Goal: Transaction & Acquisition: Obtain resource

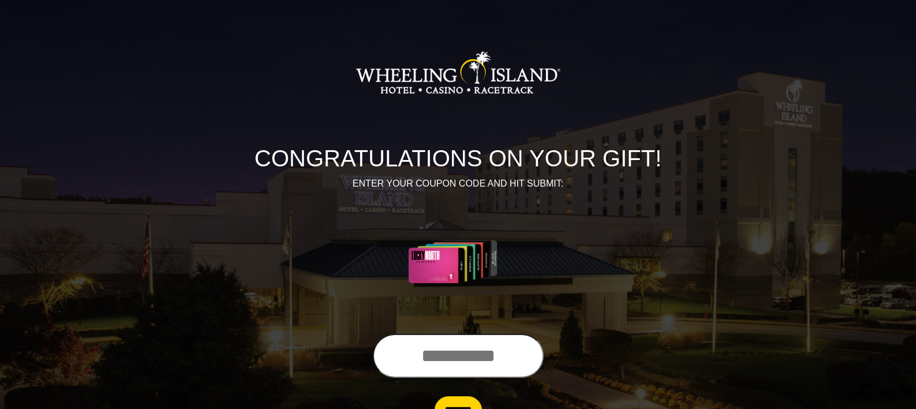
click at [449, 355] on input "text" at bounding box center [458, 356] width 171 height 44
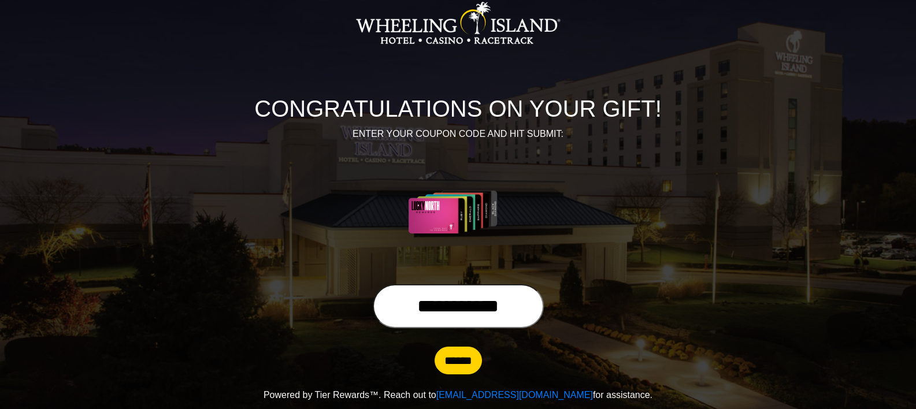
scroll to position [58, 0]
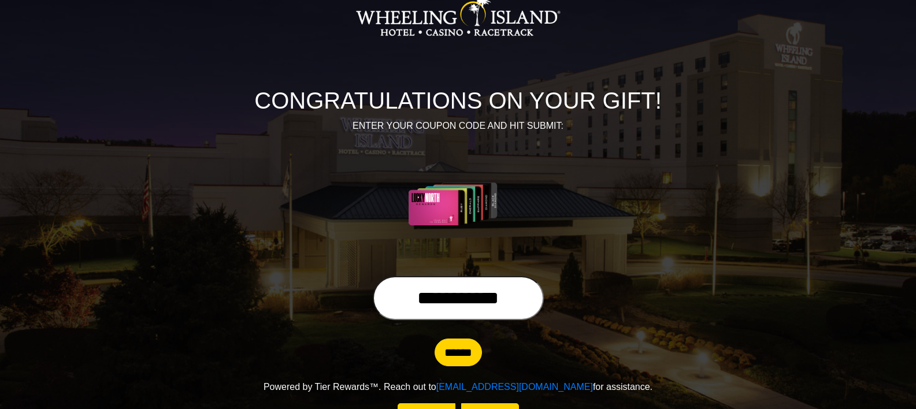
type input "**********"
click at [464, 351] on input "******" at bounding box center [458, 353] width 47 height 28
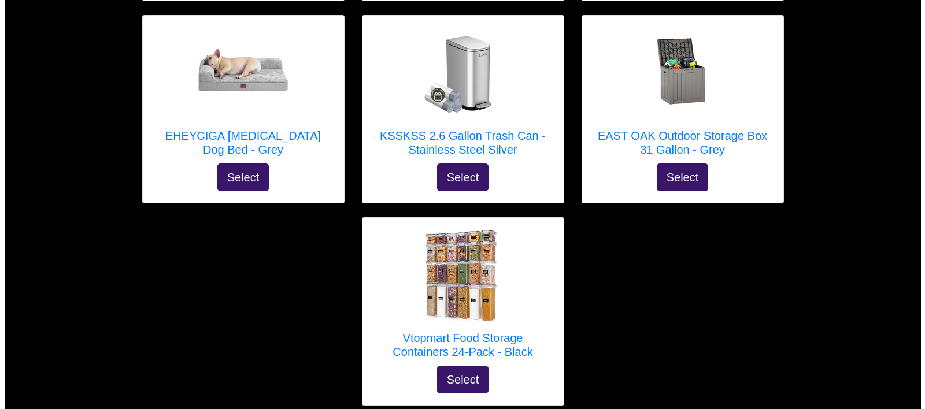
scroll to position [4935, 0]
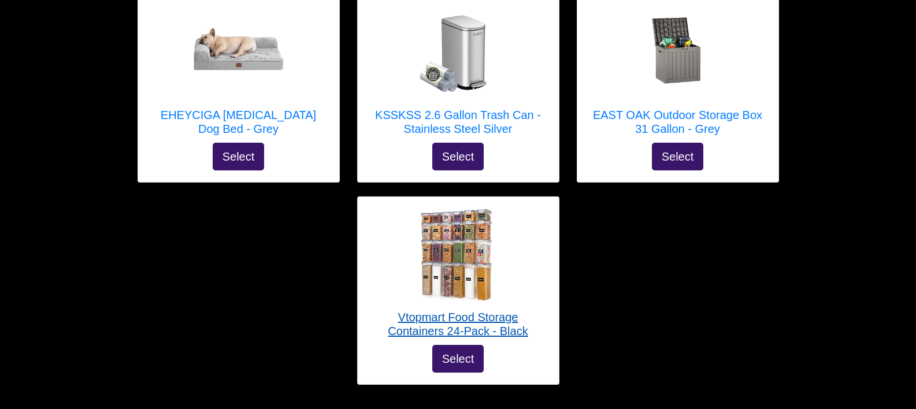
click at [458, 209] on img at bounding box center [458, 255] width 92 height 92
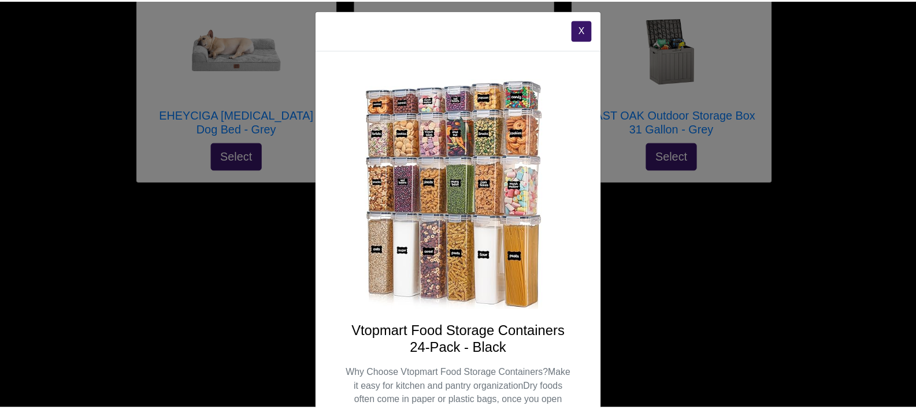
scroll to position [0, 0]
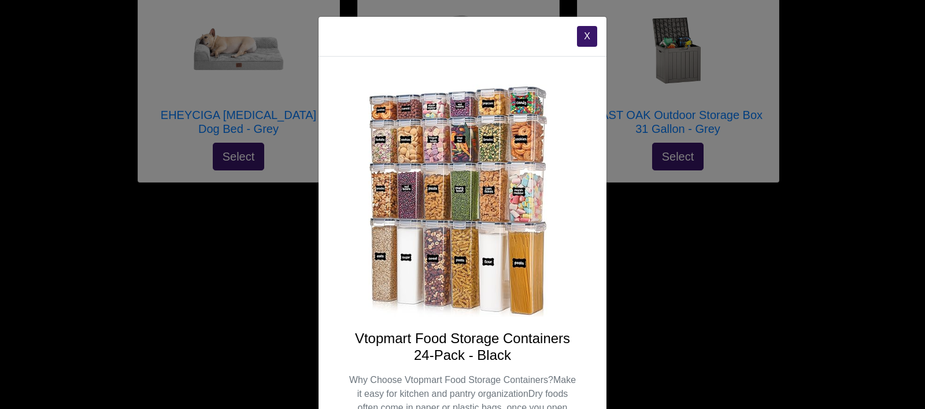
click at [698, 233] on div "X Vtopmart Food Storage Containers 24-Pack - Black Select" at bounding box center [462, 204] width 925 height 409
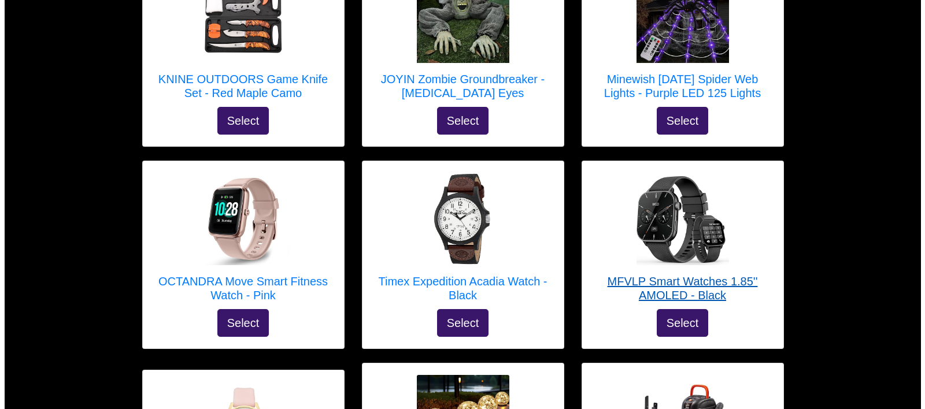
scroll to position [2508, 0]
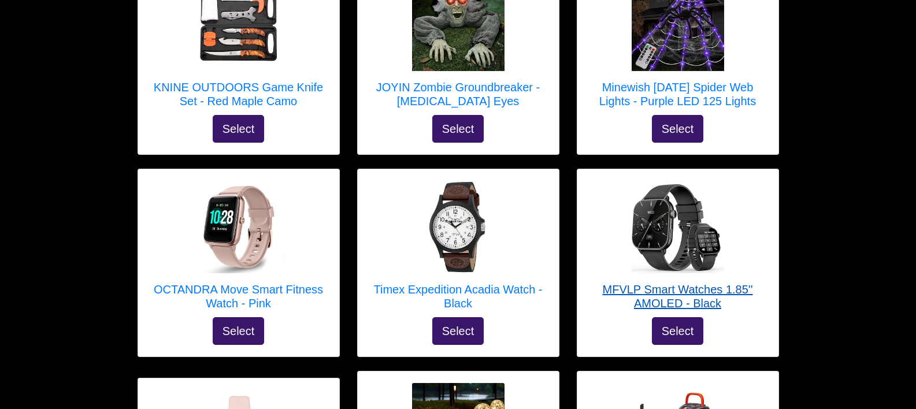
click at [681, 184] on img at bounding box center [678, 227] width 92 height 92
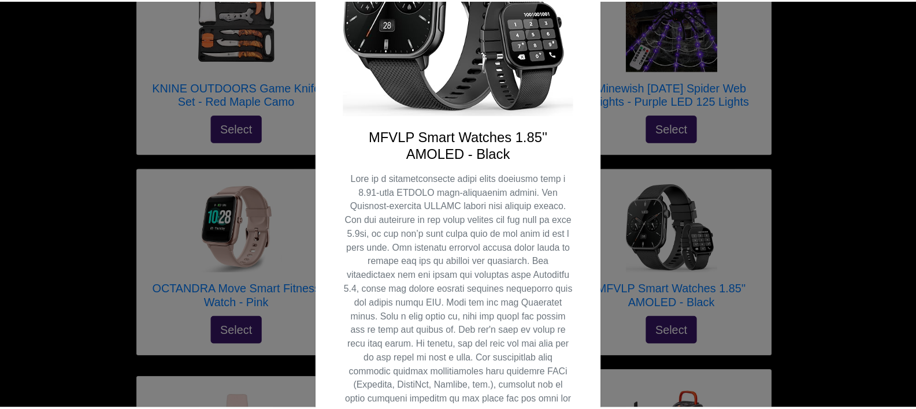
scroll to position [173, 0]
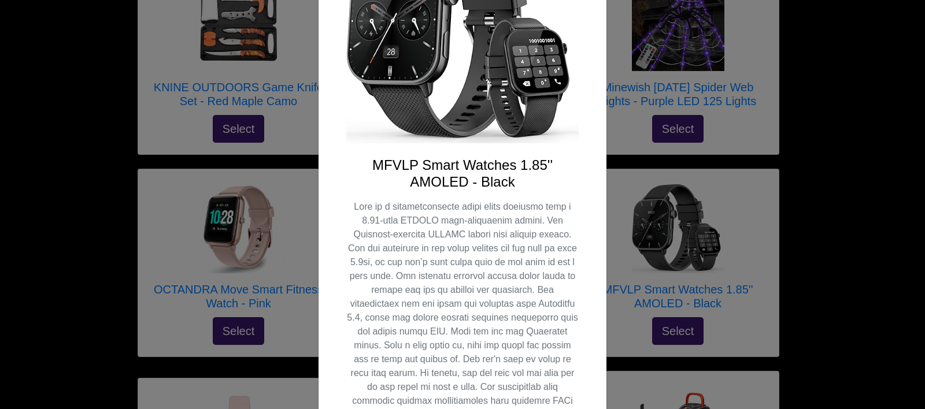
click at [845, 187] on div "X MFVLP Smart Watches 1.85'' AMOLED - Black Select" at bounding box center [462, 204] width 925 height 409
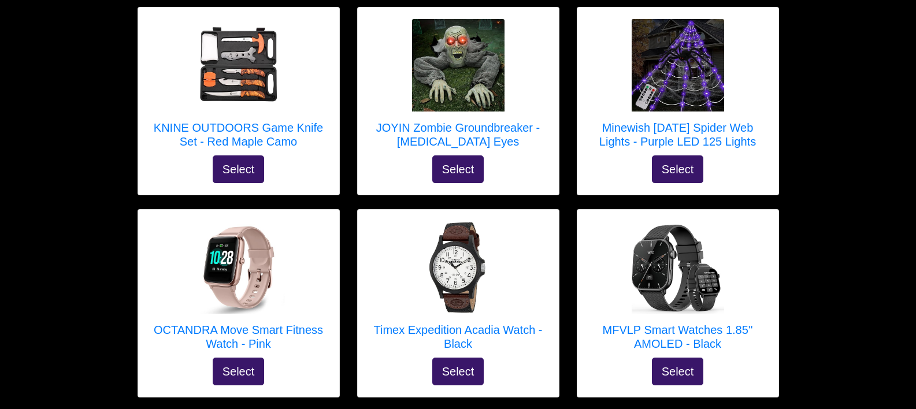
scroll to position [2508, 0]
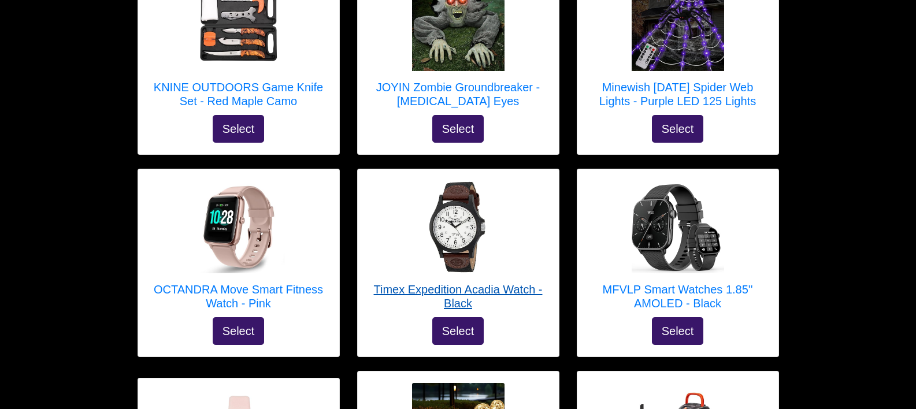
click at [463, 194] on img at bounding box center [458, 227] width 92 height 92
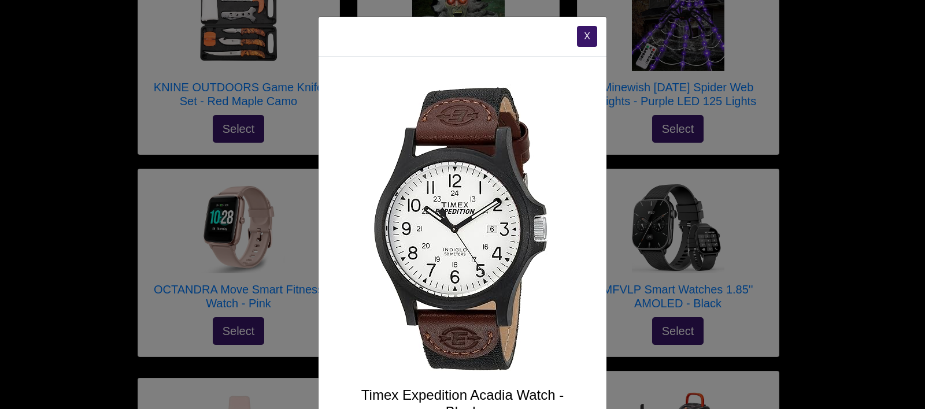
click at [851, 203] on div "X Timex Expedition Acadia Watch - Black Pack light with this outdoor classic. T…" at bounding box center [462, 204] width 925 height 409
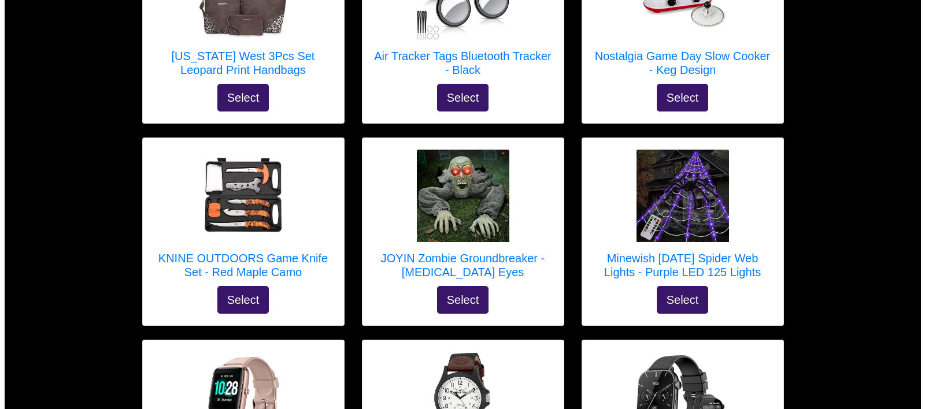
scroll to position [2335, 0]
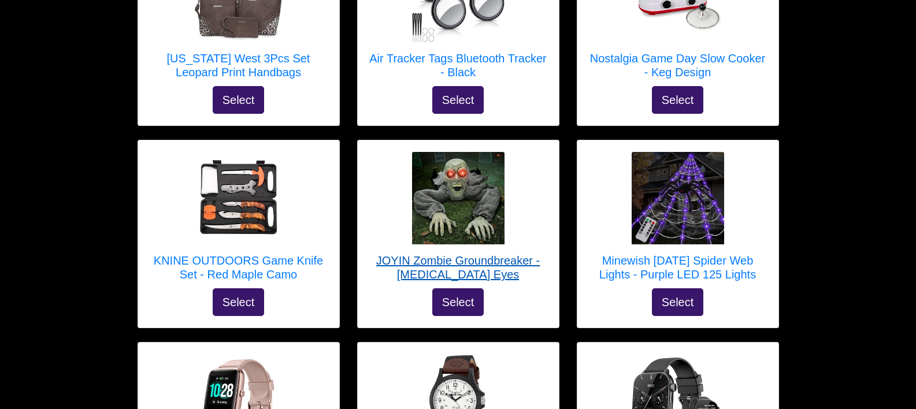
click at [472, 172] on img at bounding box center [458, 198] width 92 height 92
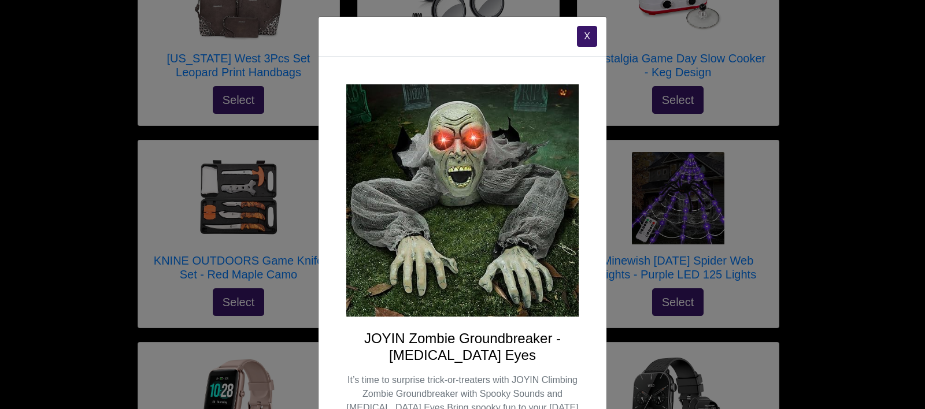
click at [833, 185] on div "X JOYIN Zombie Groundbreaker - Flashing Eyes It’s time to surprise trick-or-tre…" at bounding box center [462, 204] width 925 height 409
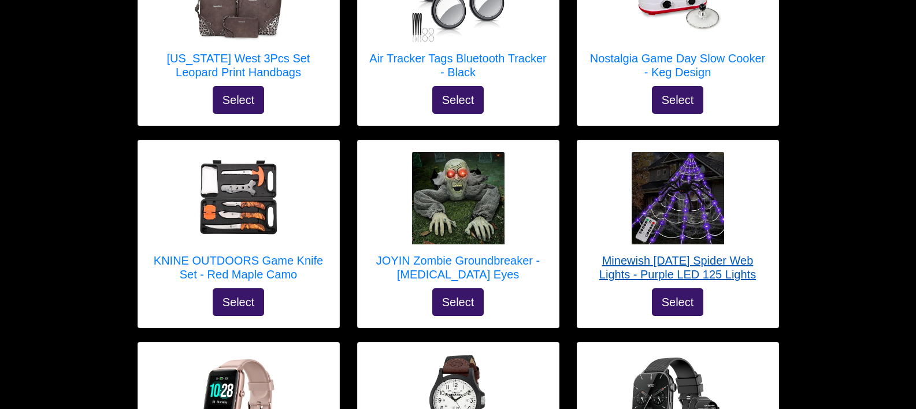
click at [697, 165] on img at bounding box center [678, 198] width 92 height 92
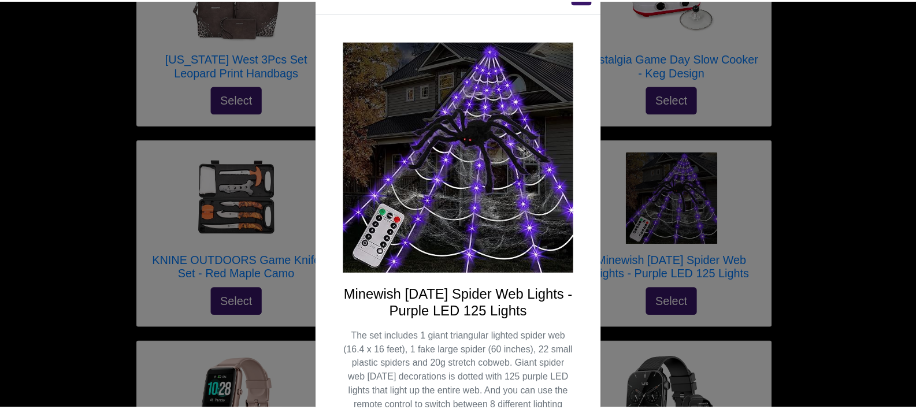
scroll to position [0, 0]
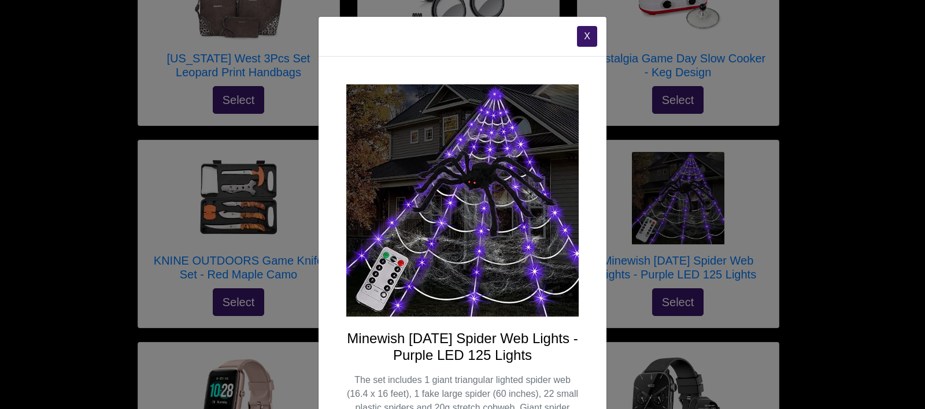
click at [829, 205] on div "X Minewish Halloween Spider Web Lights - Purple LED 125 Lights The set includes…" at bounding box center [462, 204] width 925 height 409
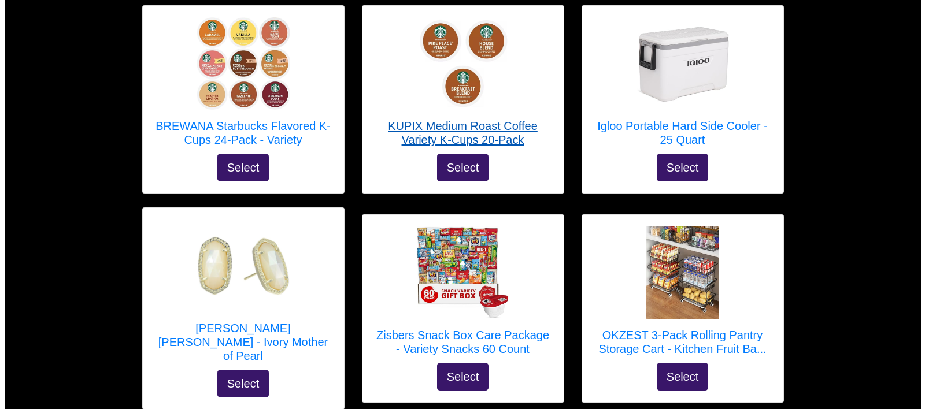
scroll to position [1271, 0]
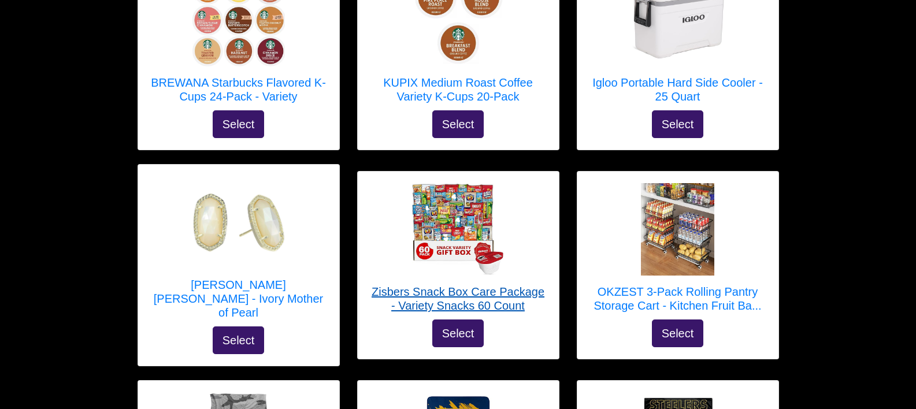
click at [443, 189] on img at bounding box center [458, 229] width 92 height 92
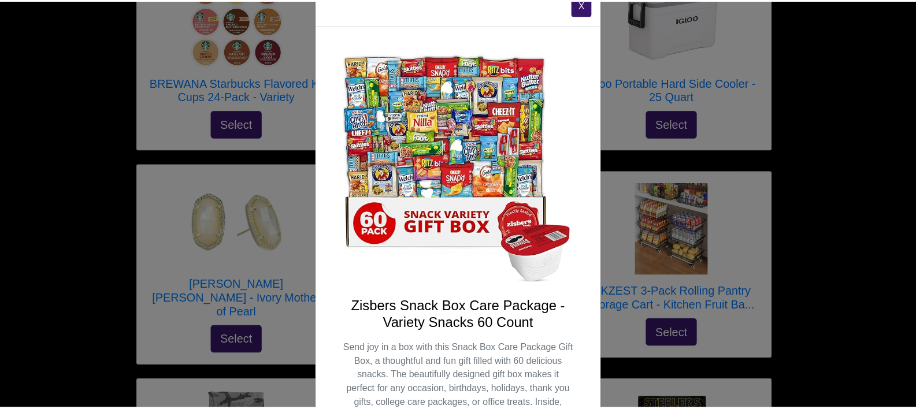
scroll to position [0, 0]
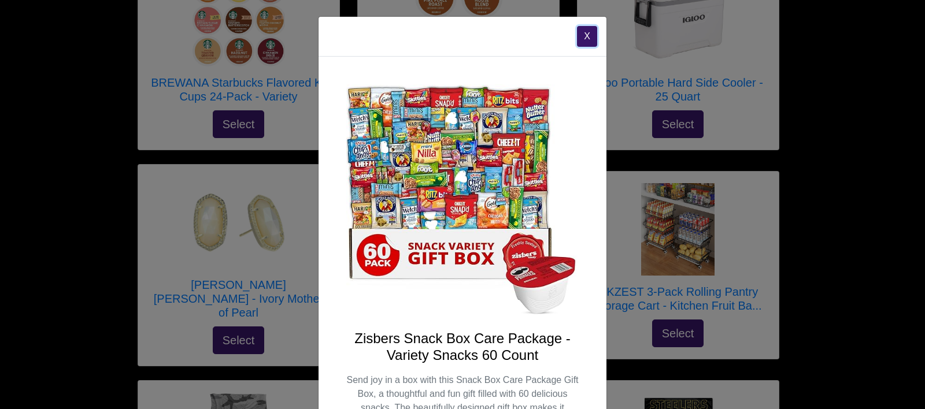
click at [581, 35] on button "X" at bounding box center [587, 36] width 20 height 21
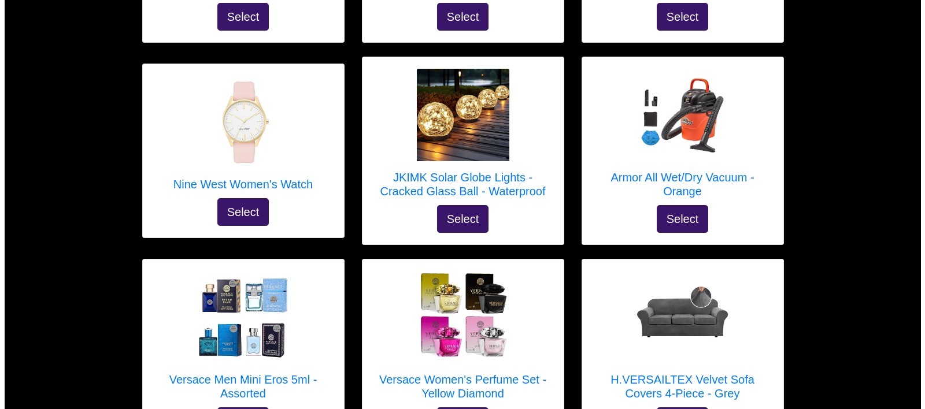
scroll to position [2832, 0]
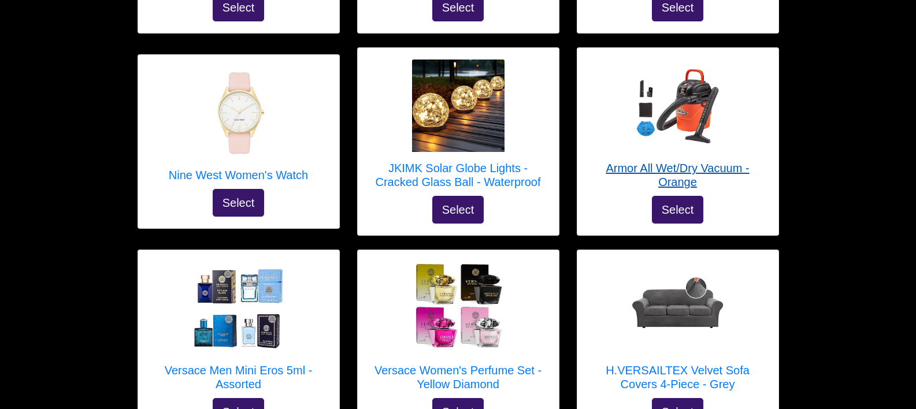
click at [685, 71] on img at bounding box center [678, 106] width 92 height 92
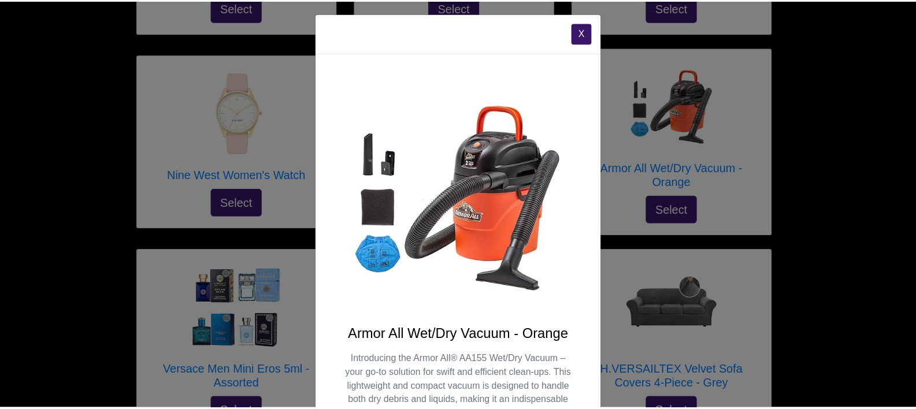
scroll to position [0, 0]
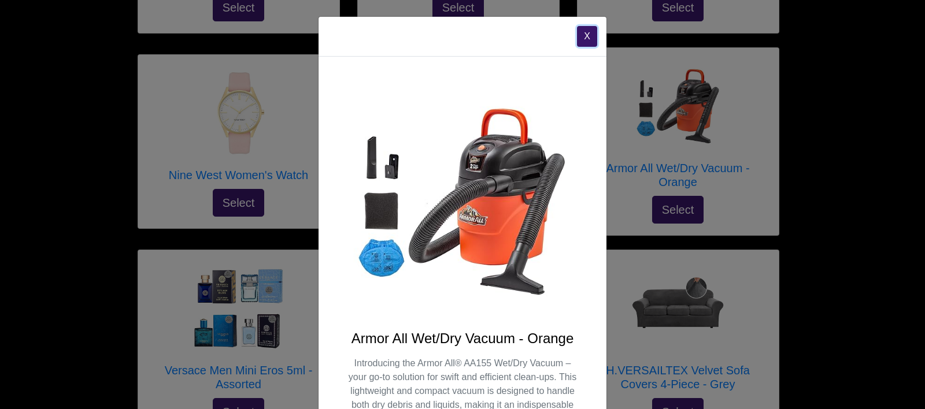
click at [580, 38] on button "X" at bounding box center [587, 36] width 20 height 21
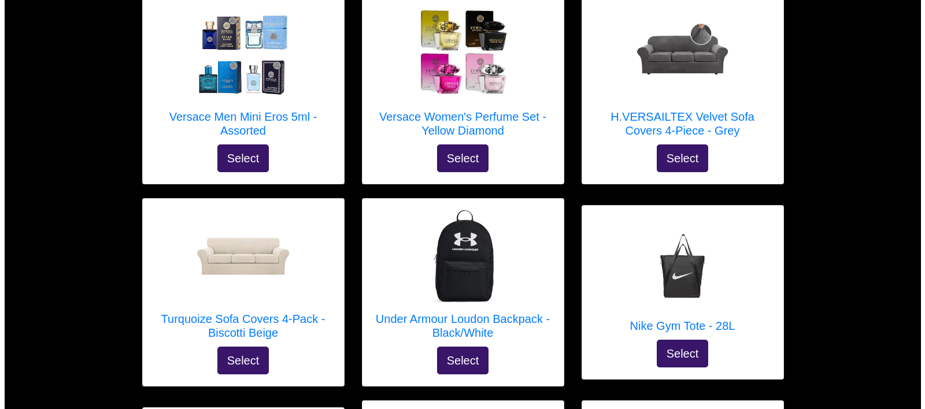
scroll to position [3120, 0]
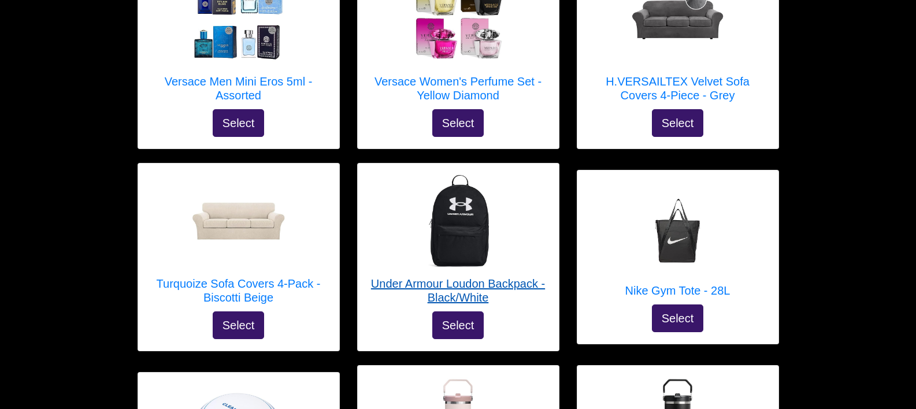
click at [461, 179] on img at bounding box center [458, 221] width 92 height 92
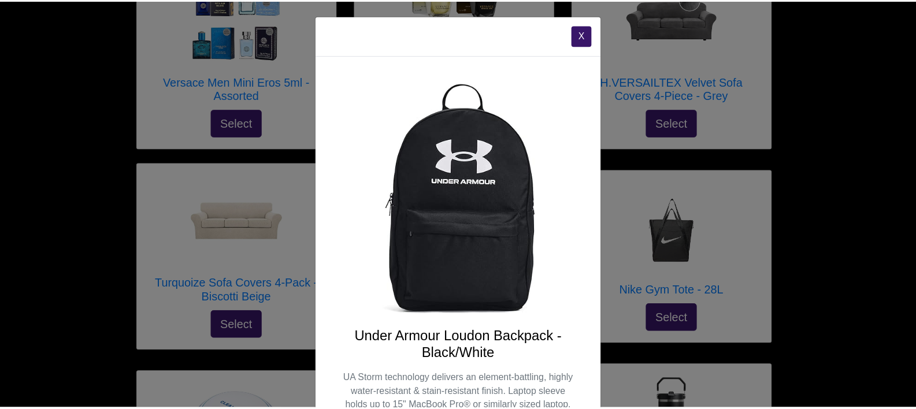
scroll to position [0, 0]
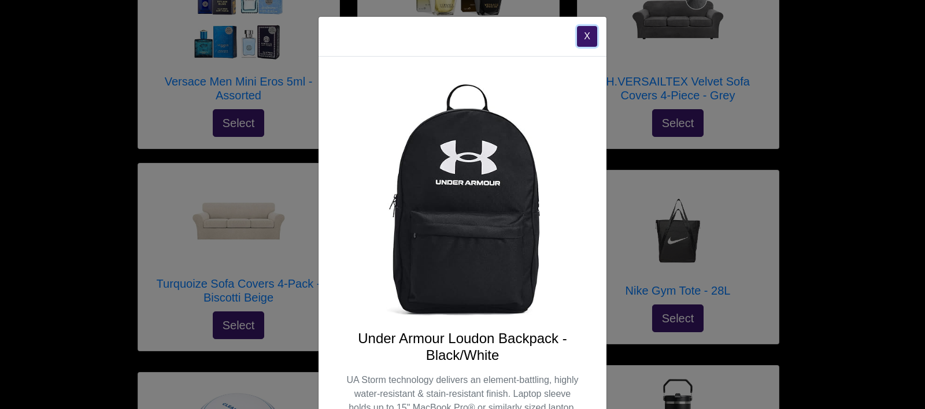
click at [579, 40] on button "X" at bounding box center [587, 36] width 20 height 21
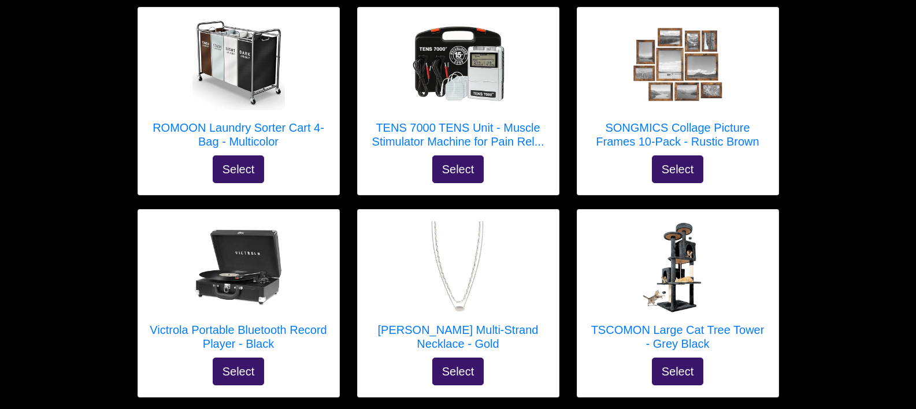
scroll to position [4507, 0]
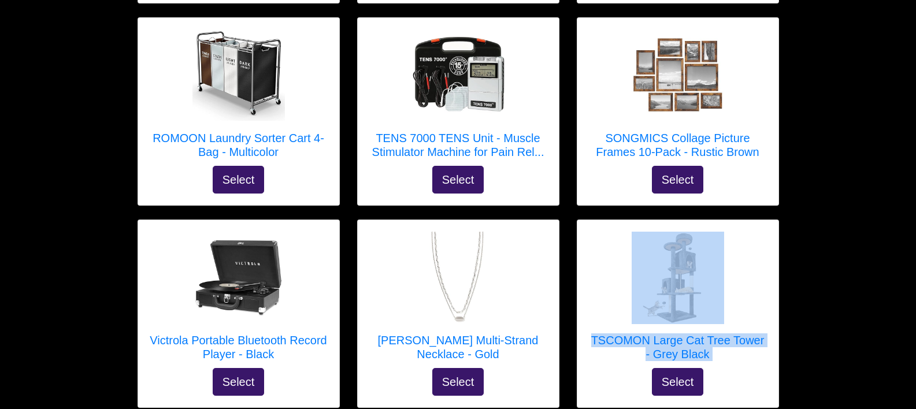
drag, startPoint x: 915, startPoint y: 351, endPoint x: 901, endPoint y: 238, distance: 114.7
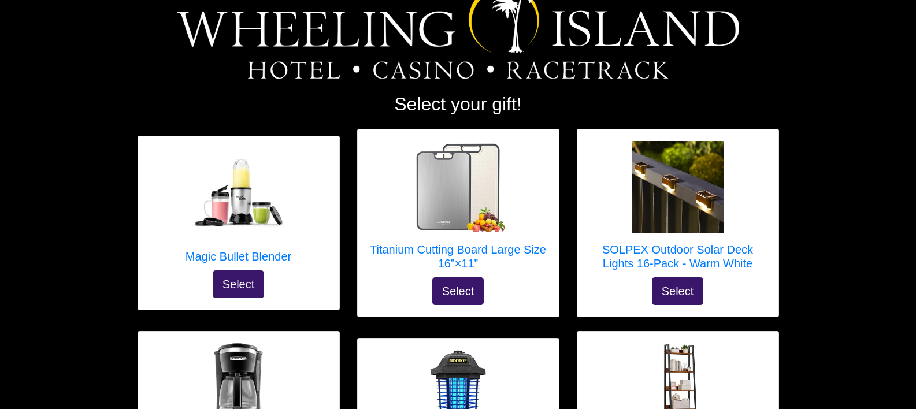
scroll to position [49, 0]
